Goal: Transaction & Acquisition: Purchase product/service

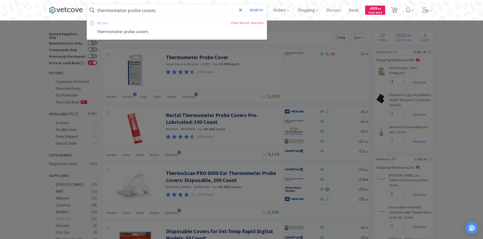
select select "4"
select select "2"
select select "1"
select select "6"
select select "1"
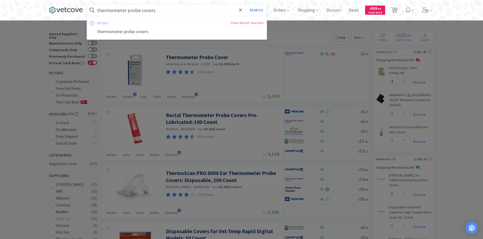
select select "1"
select select "2"
select select "3"
select select "1"
select select "2"
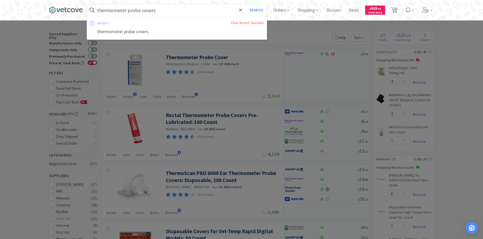
select select "2"
select select "4"
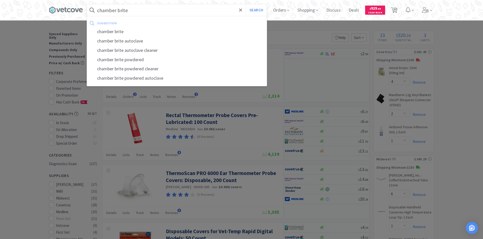
type input "chamber brite"
click at [245, 4] on button "Search" at bounding box center [255, 10] width 21 height 12
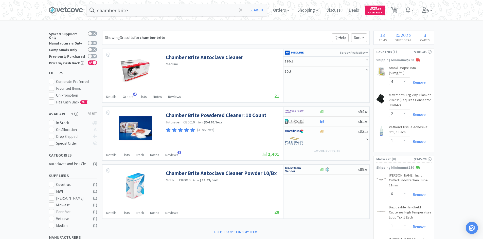
click at [250, 48] on div "Showing 3 results for chamber brite Filters Help Sort Chamber Brite Autoclave C…" at bounding box center [235, 134] width 270 height 206
click at [248, 47] on div "Showing 3 results for chamber brite Filters Help Sort Chamber Brite Autoclave C…" at bounding box center [235, 134] width 270 height 206
click at [64, 13] on icon at bounding box center [66, 10] width 34 height 8
